Goal: Transaction & Acquisition: Purchase product/service

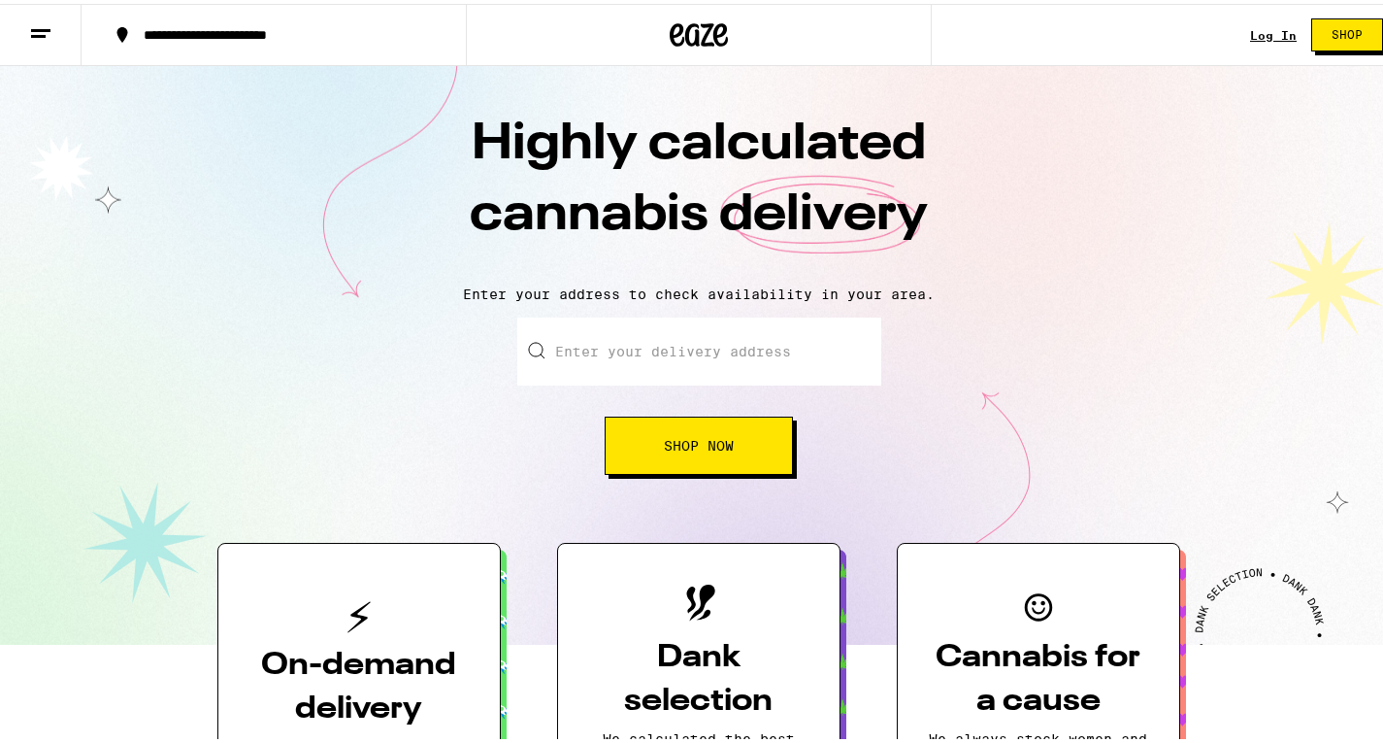
click at [1267, 23] on div "Log In Shop" at bounding box center [1324, 31] width 148 height 62
click at [1266, 36] on link "Log In" at bounding box center [1273, 31] width 47 height 13
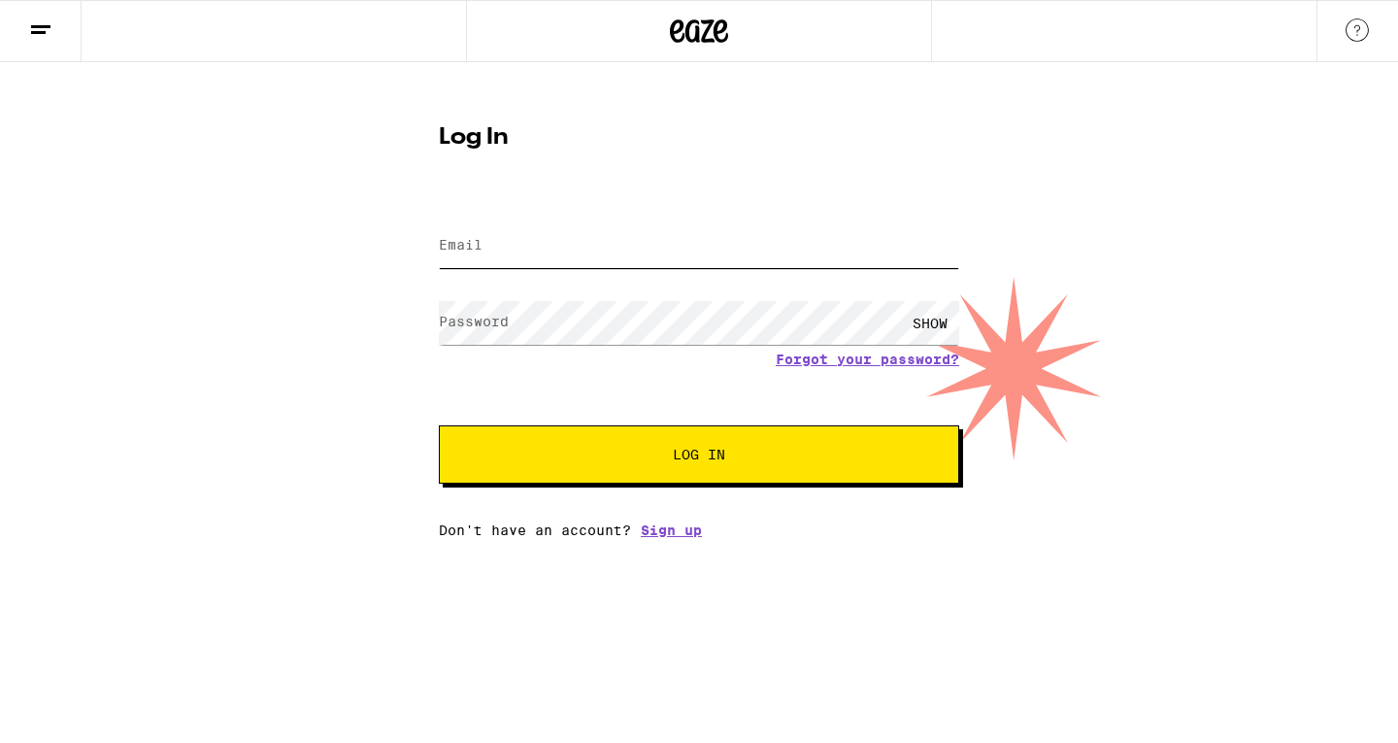
click at [780, 255] on input "Email" at bounding box center [699, 246] width 520 height 44
type input "[EMAIL_ADDRESS][DOMAIN_NAME]"
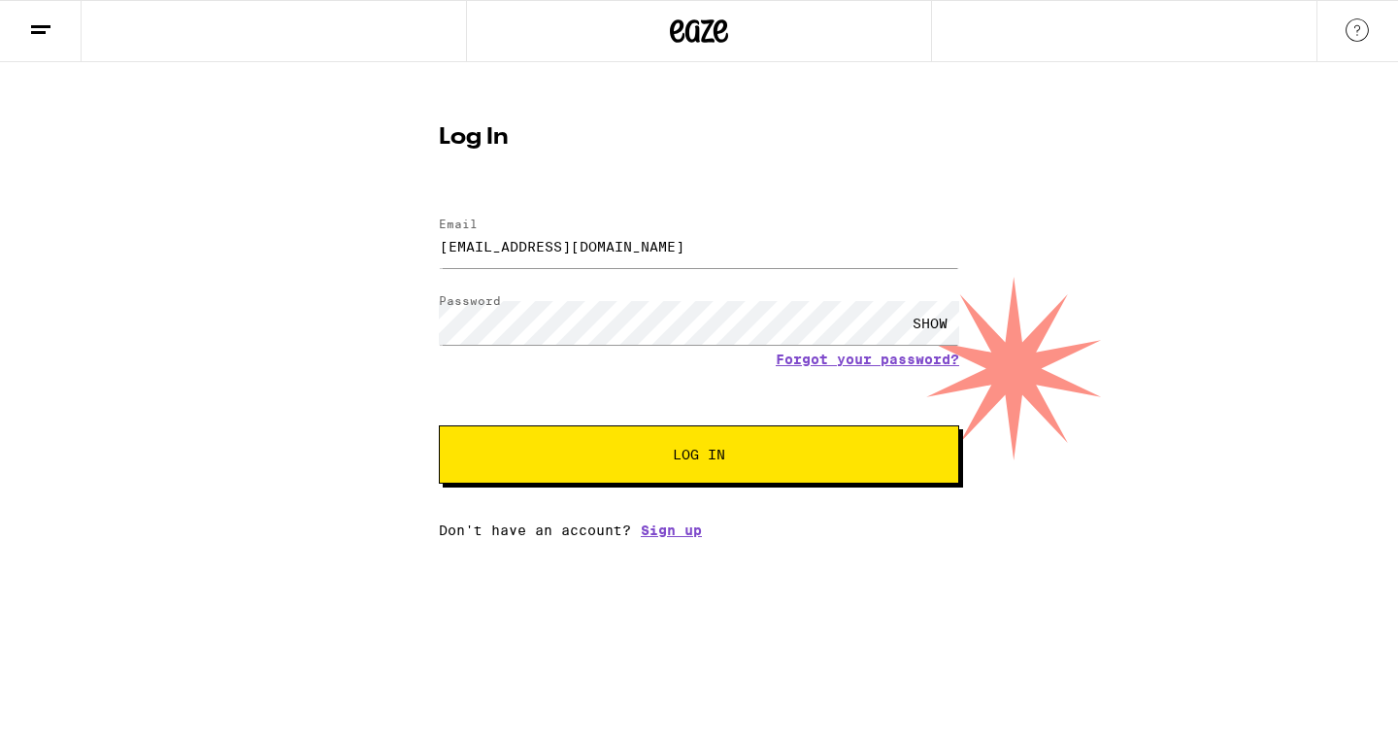
click at [936, 317] on div "SHOW" at bounding box center [930, 323] width 58 height 44
click at [936, 317] on div "HIDE" at bounding box center [930, 323] width 58 height 44
click at [722, 471] on button "Log In" at bounding box center [699, 454] width 520 height 58
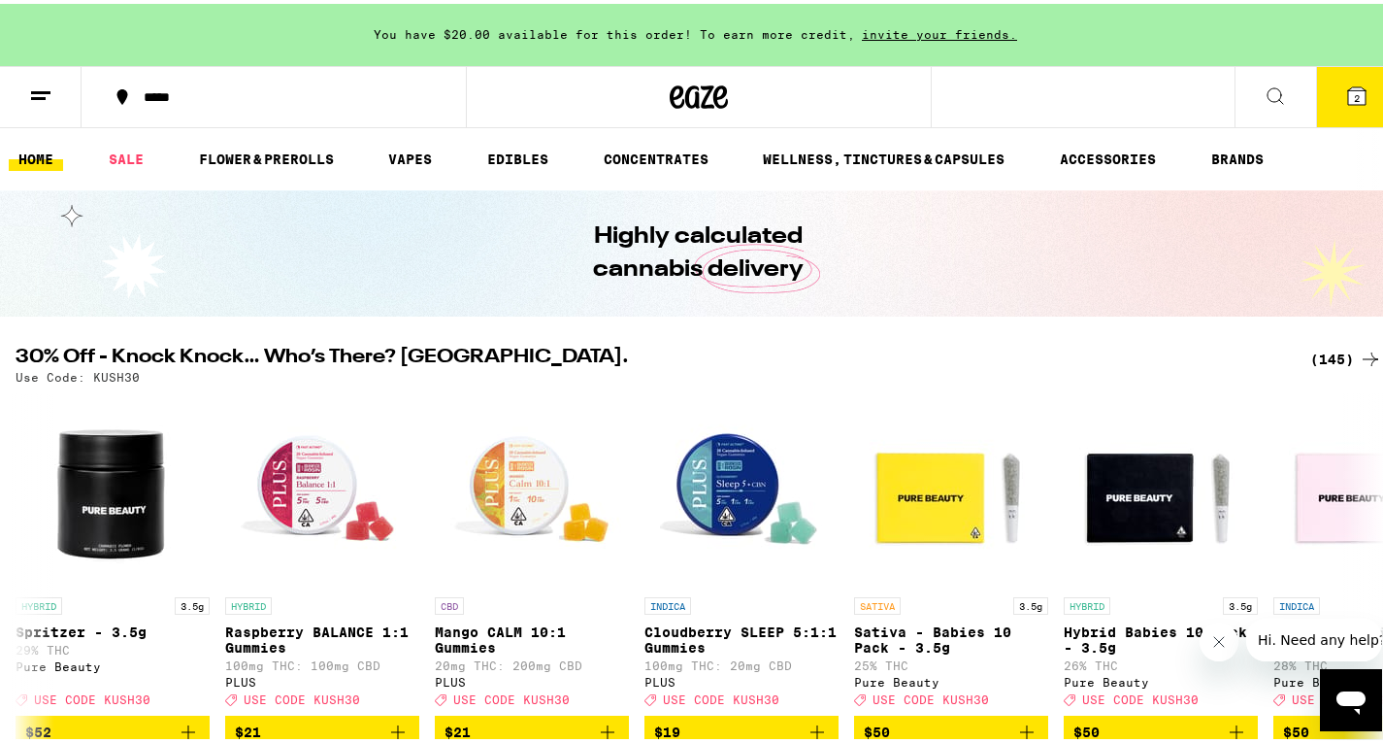
scroll to position [0, 52]
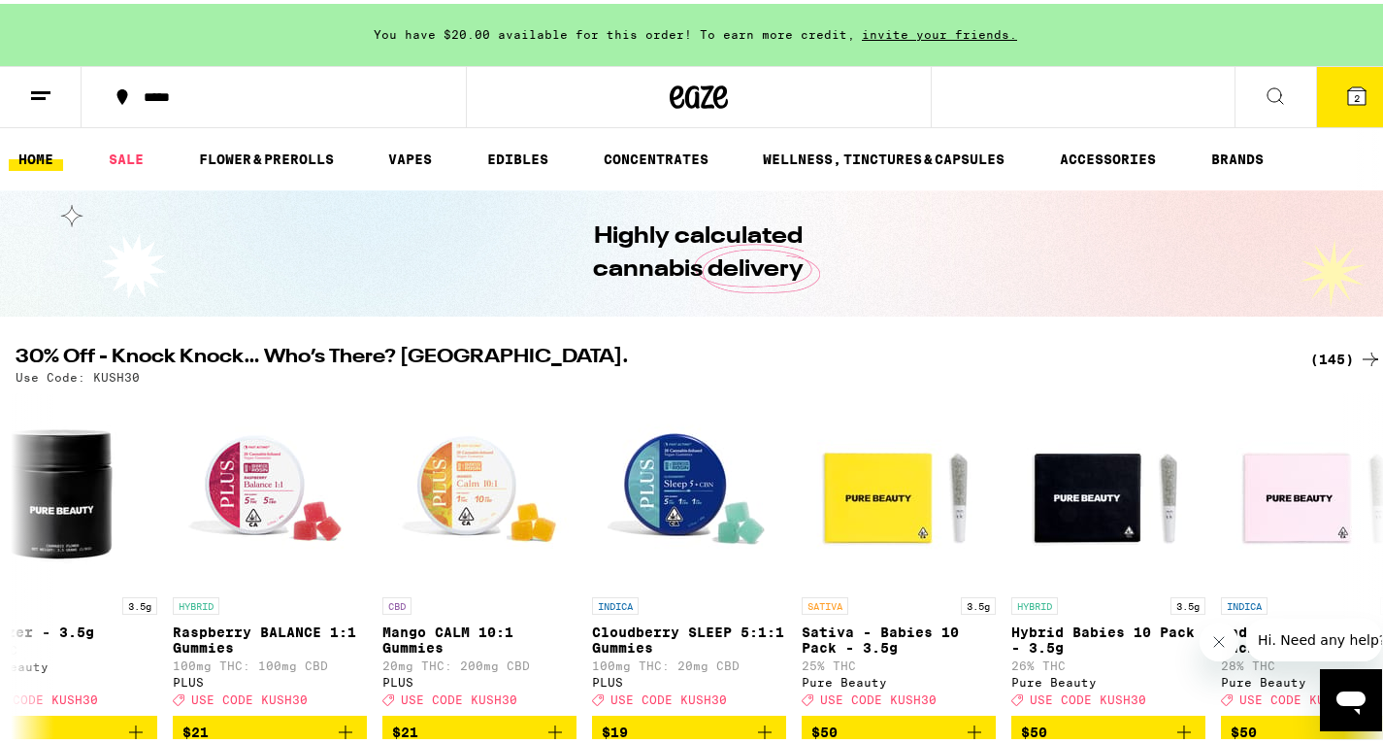
click at [1218, 641] on icon "Close message from company" at bounding box center [1218, 641] width 10 height 10
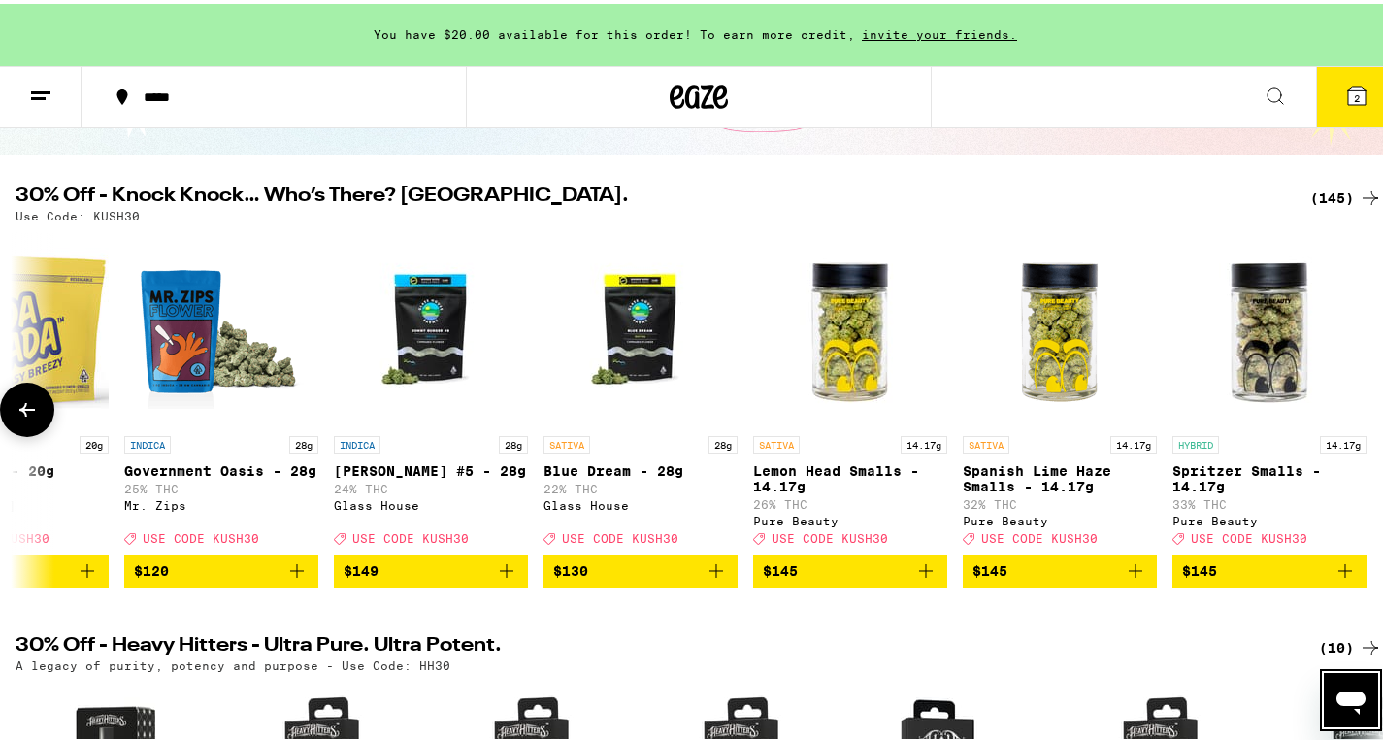
scroll to position [0, 29051]
